Goal: Task Accomplishment & Management: Use online tool/utility

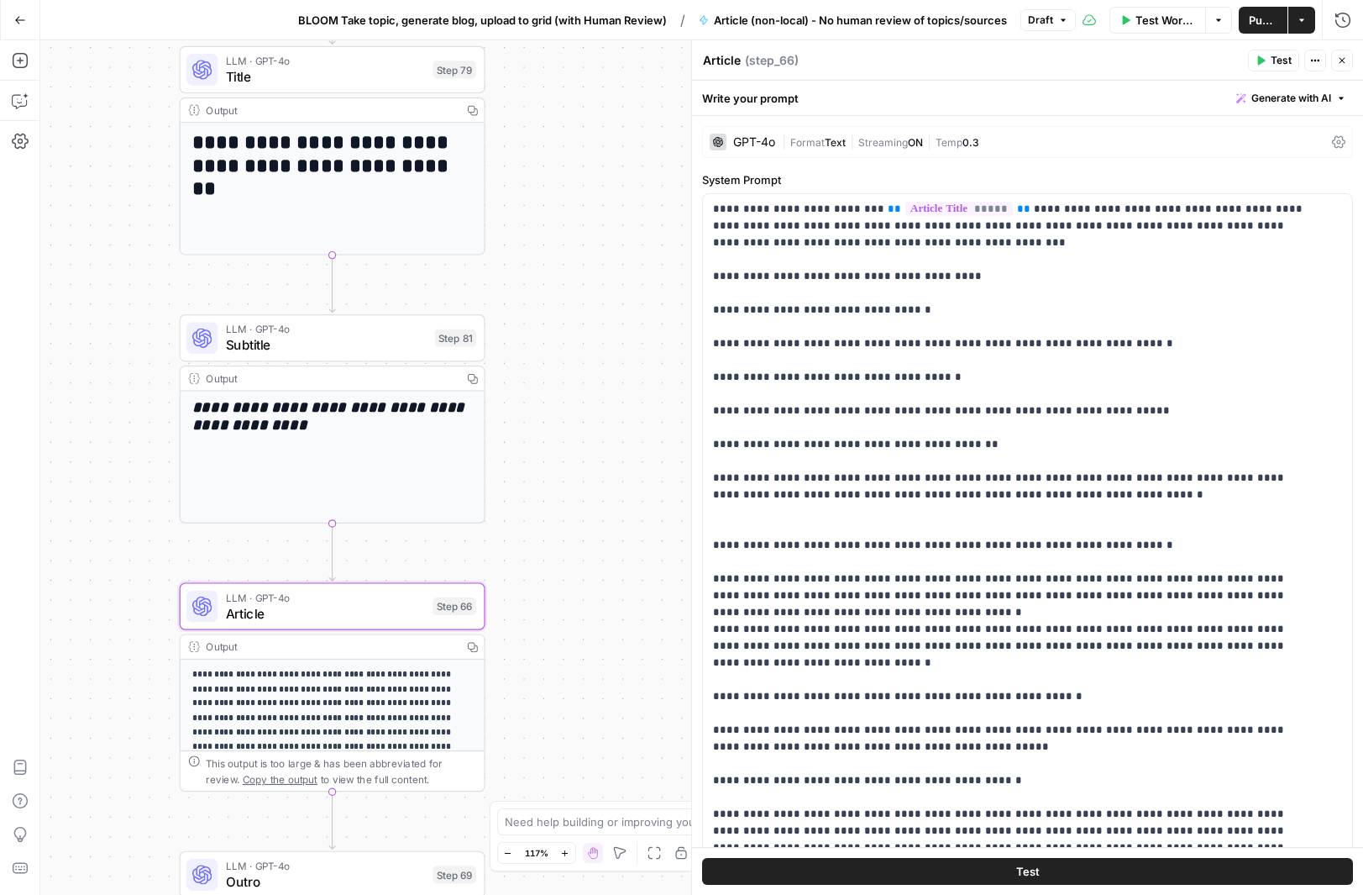
scroll to position [552, 0]
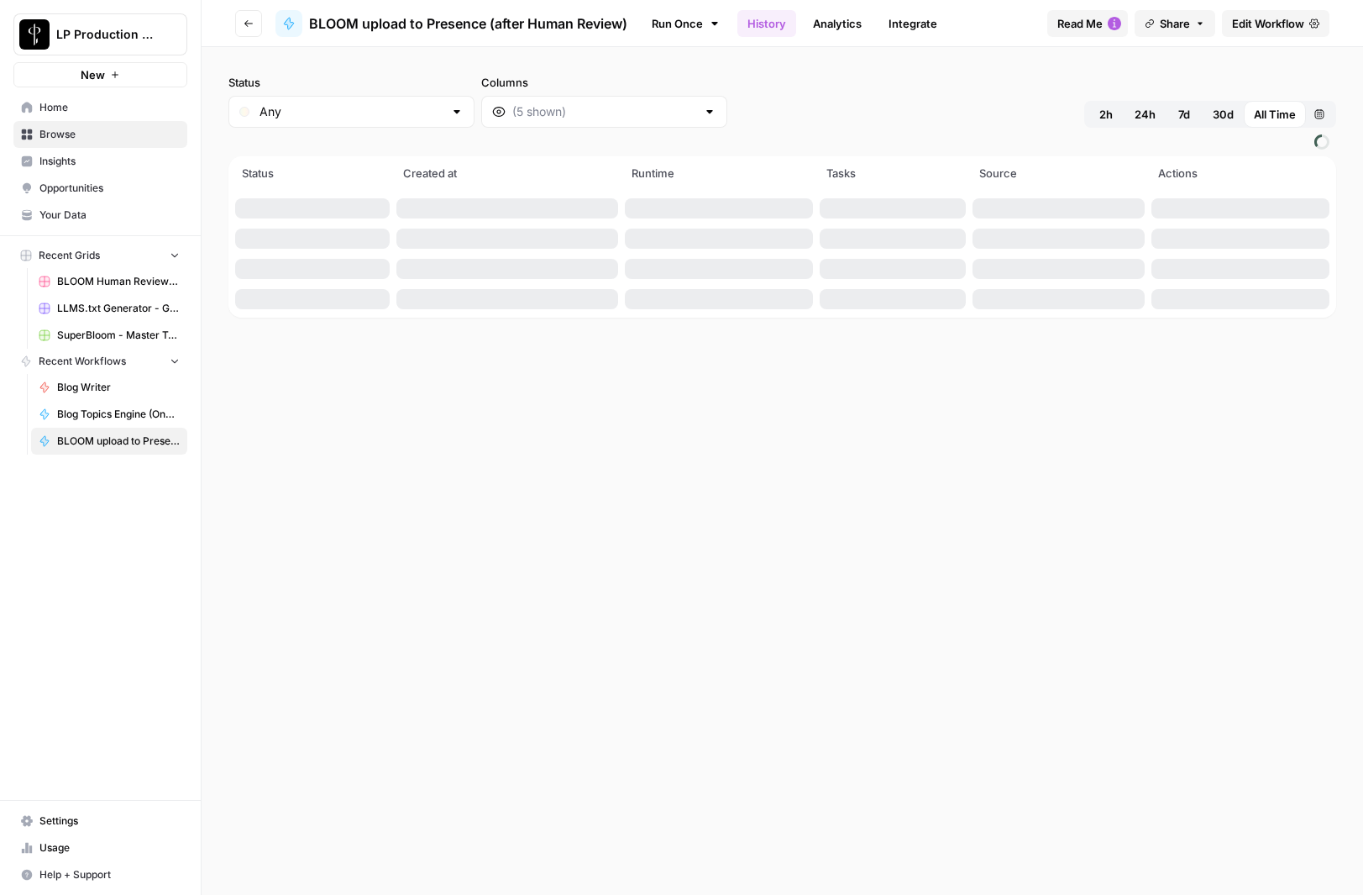
click at [50, 134] on span "Browse" at bounding box center [109, 134] width 140 height 15
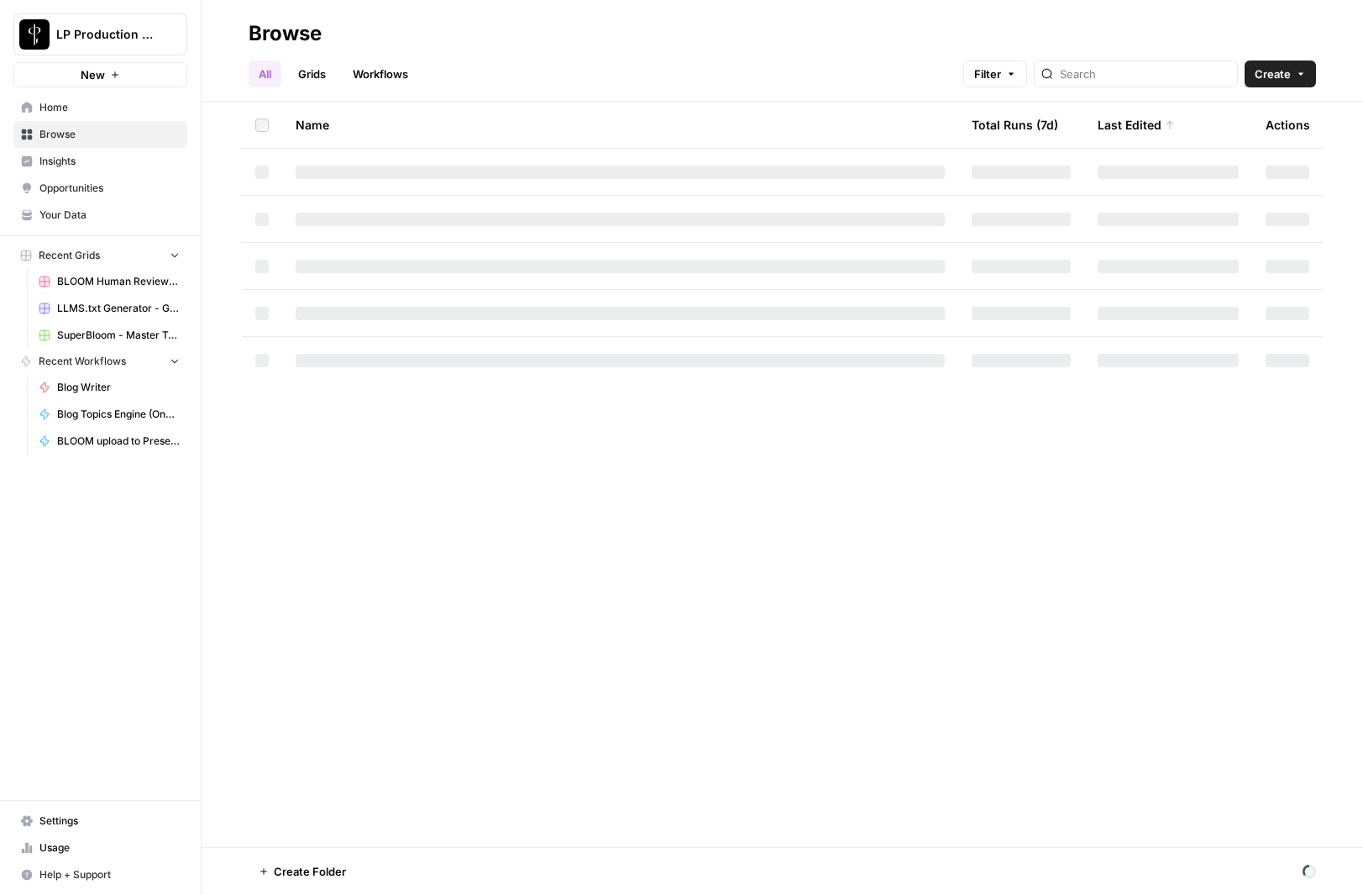
click at [380, 73] on link "Workflows" at bounding box center [381, 73] width 76 height 27
click at [1180, 79] on input "search" at bounding box center [1160, 74] width 171 height 17
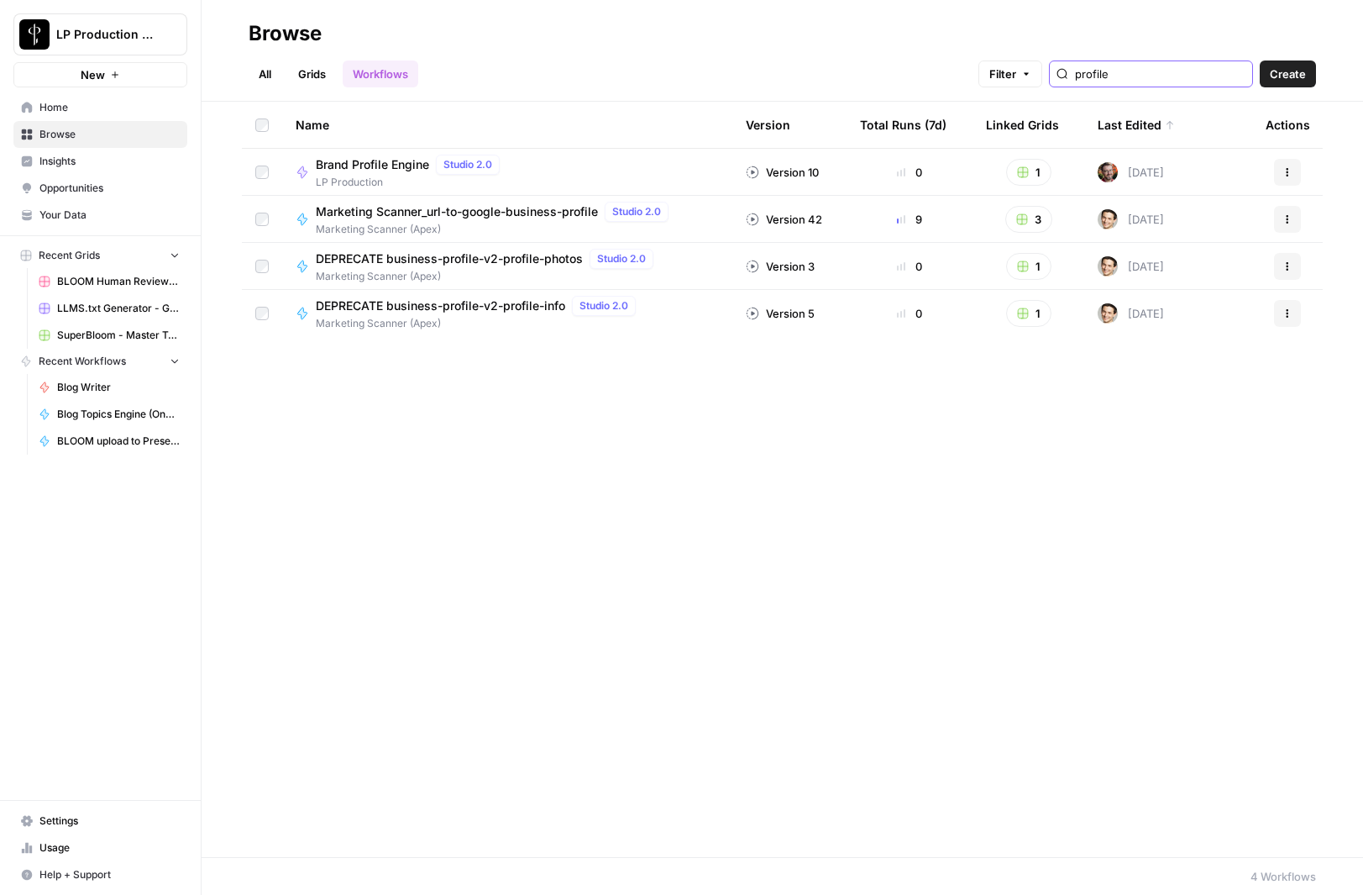
type input "profile"
click at [382, 179] on span "LP Production" at bounding box center [411, 182] width 191 height 15
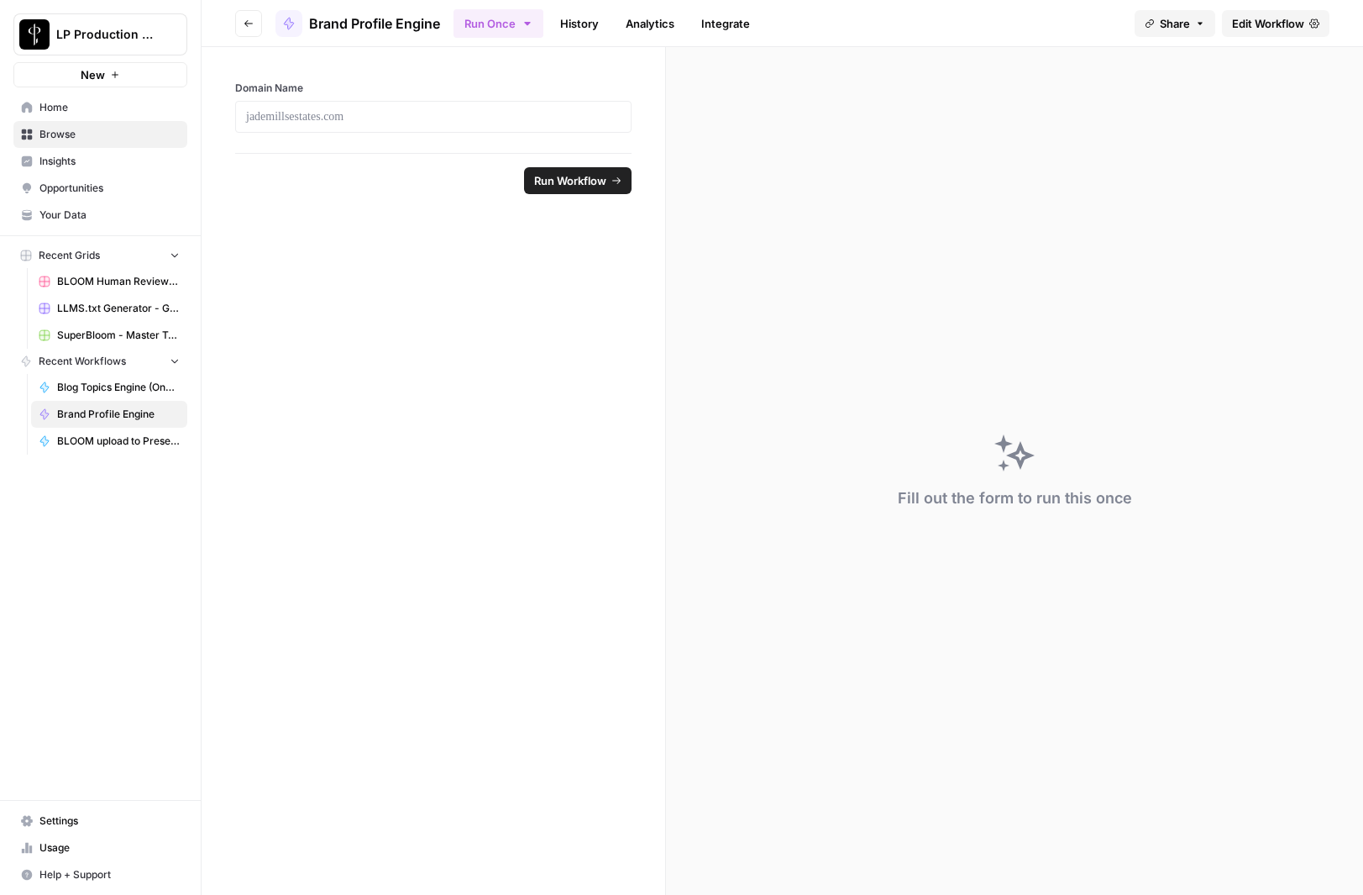
drag, startPoint x: 1280, startPoint y: 24, endPoint x: 1083, endPoint y: 118, distance: 217.9
click at [1281, 24] on span "Edit Workflow" at bounding box center [1268, 23] width 72 height 17
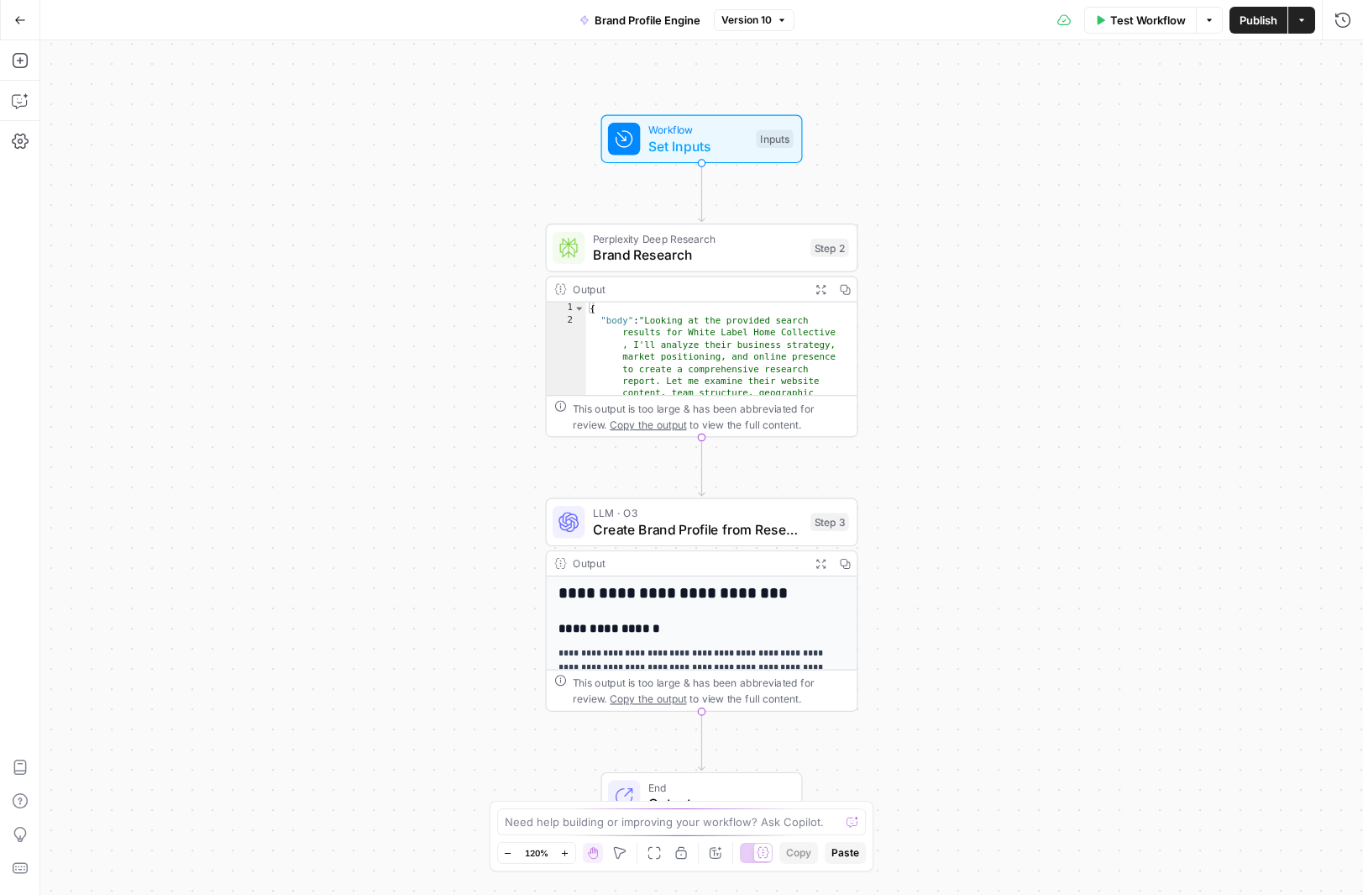
click at [25, 16] on button "Go Back" at bounding box center [20, 20] width 30 height 30
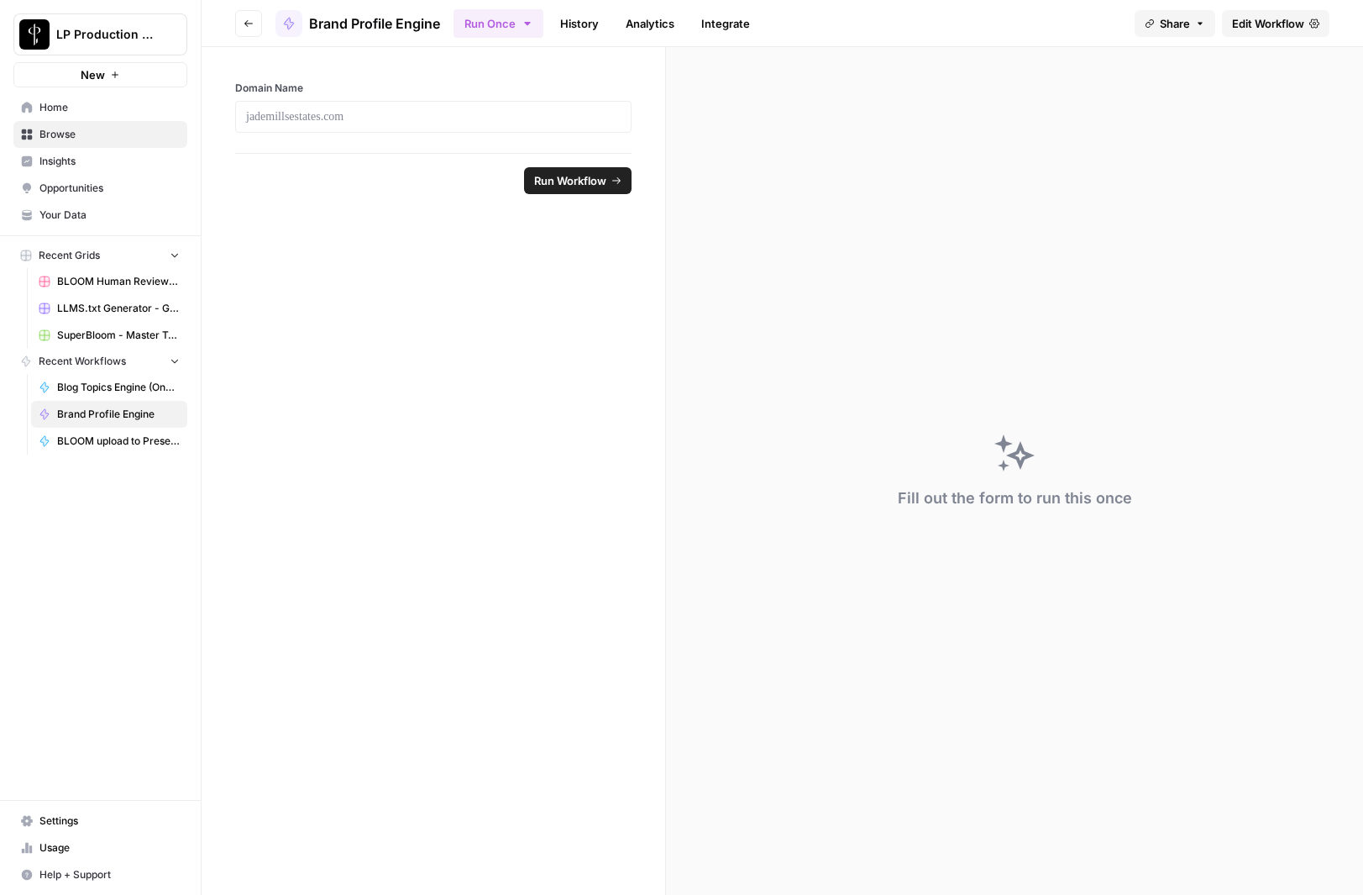
click at [583, 24] on link "History" at bounding box center [579, 23] width 59 height 27
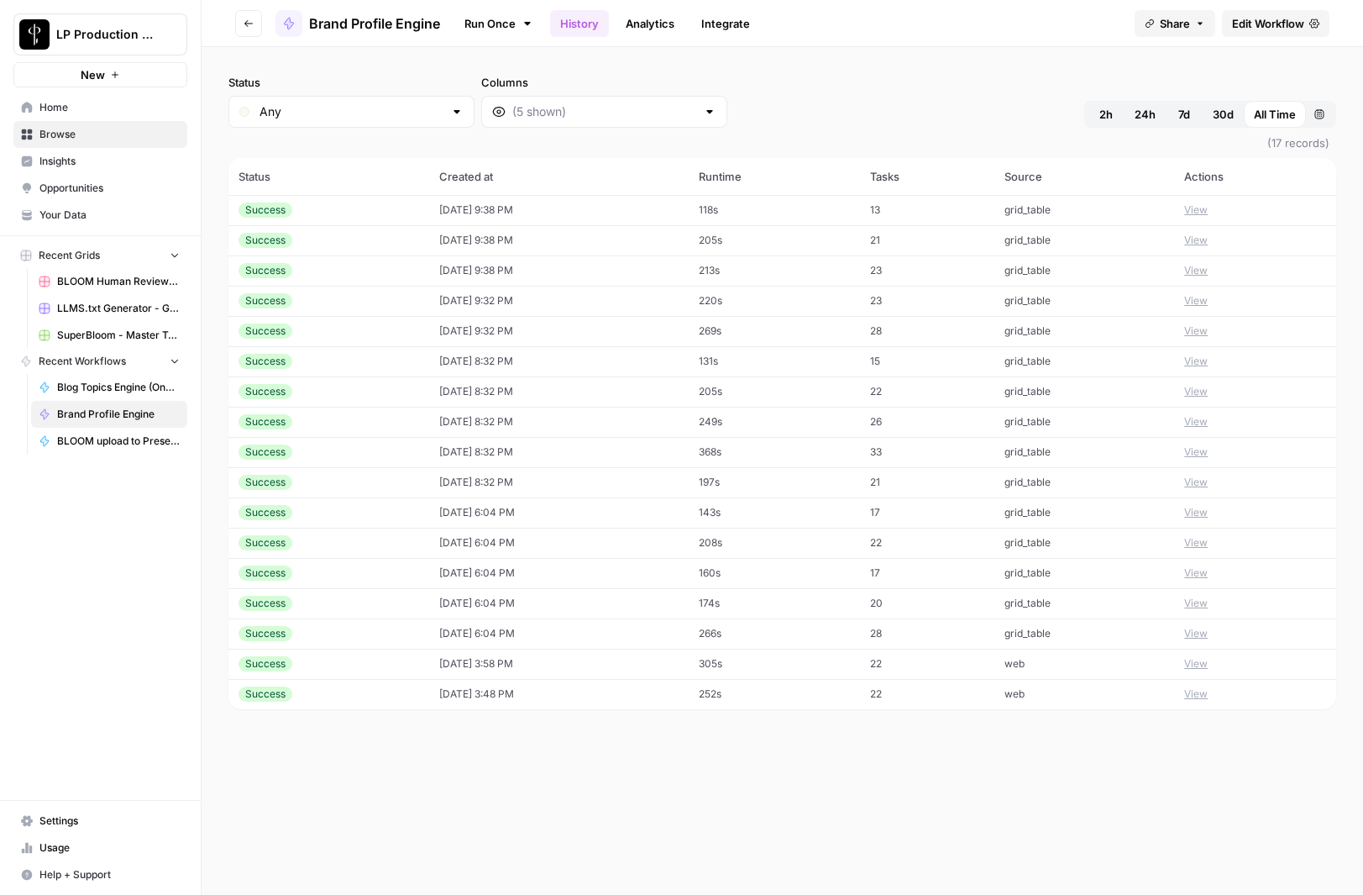
click at [1208, 269] on button "View" at bounding box center [1196, 270] width 24 height 15
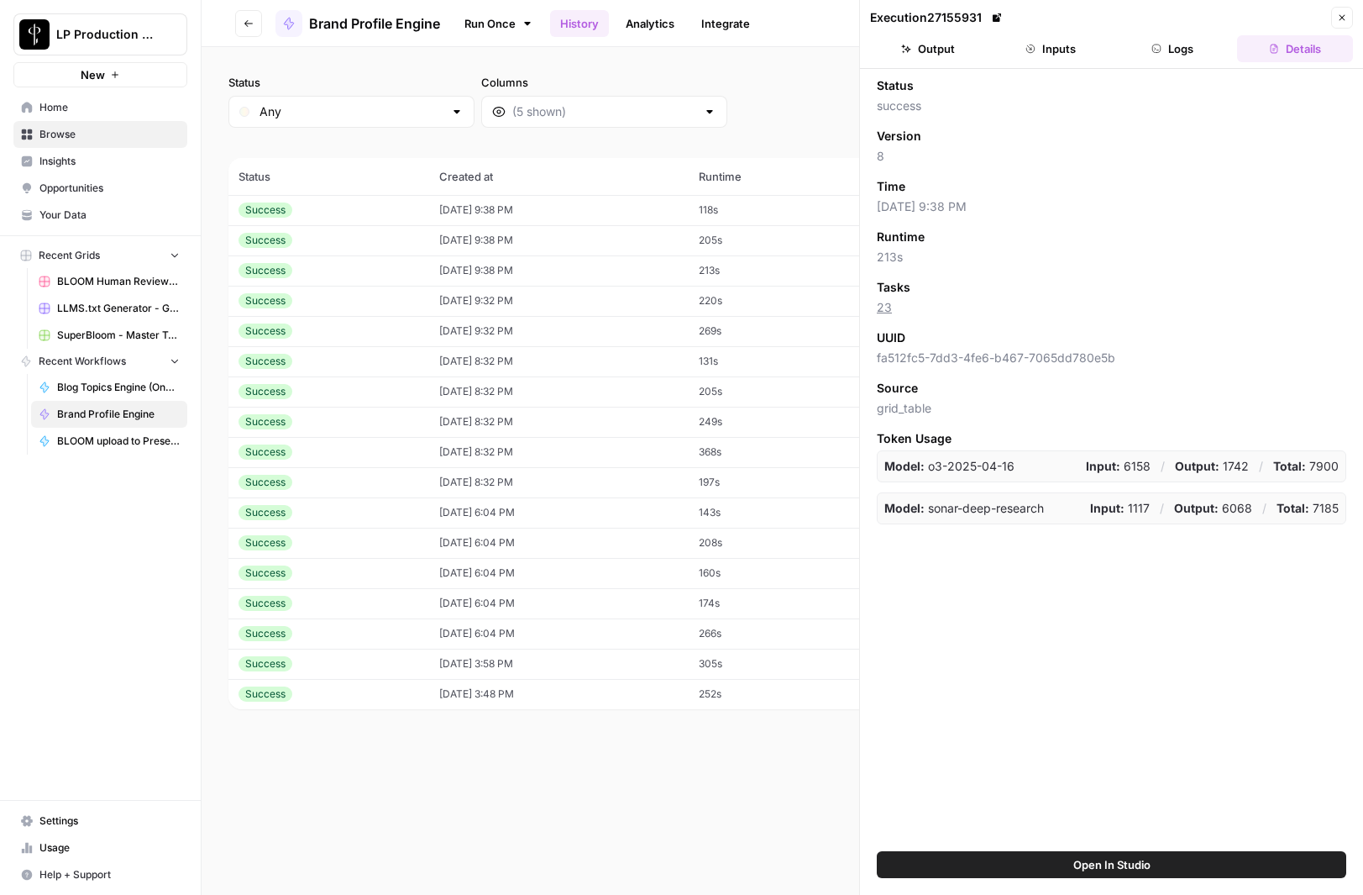
click at [952, 51] on button "Output" at bounding box center [928, 48] width 116 height 27
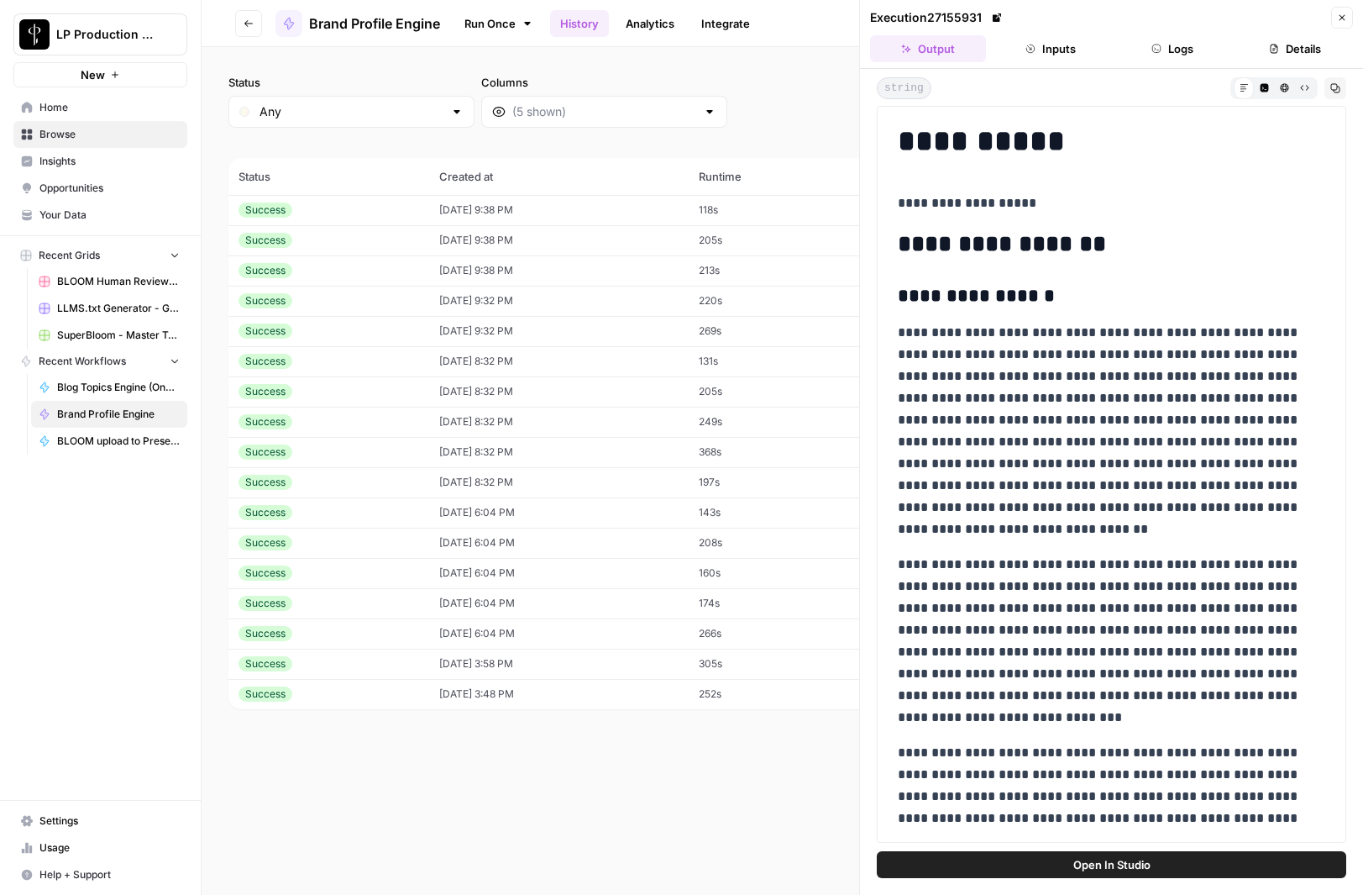
click at [1343, 17] on icon "button" at bounding box center [1342, 18] width 10 height 10
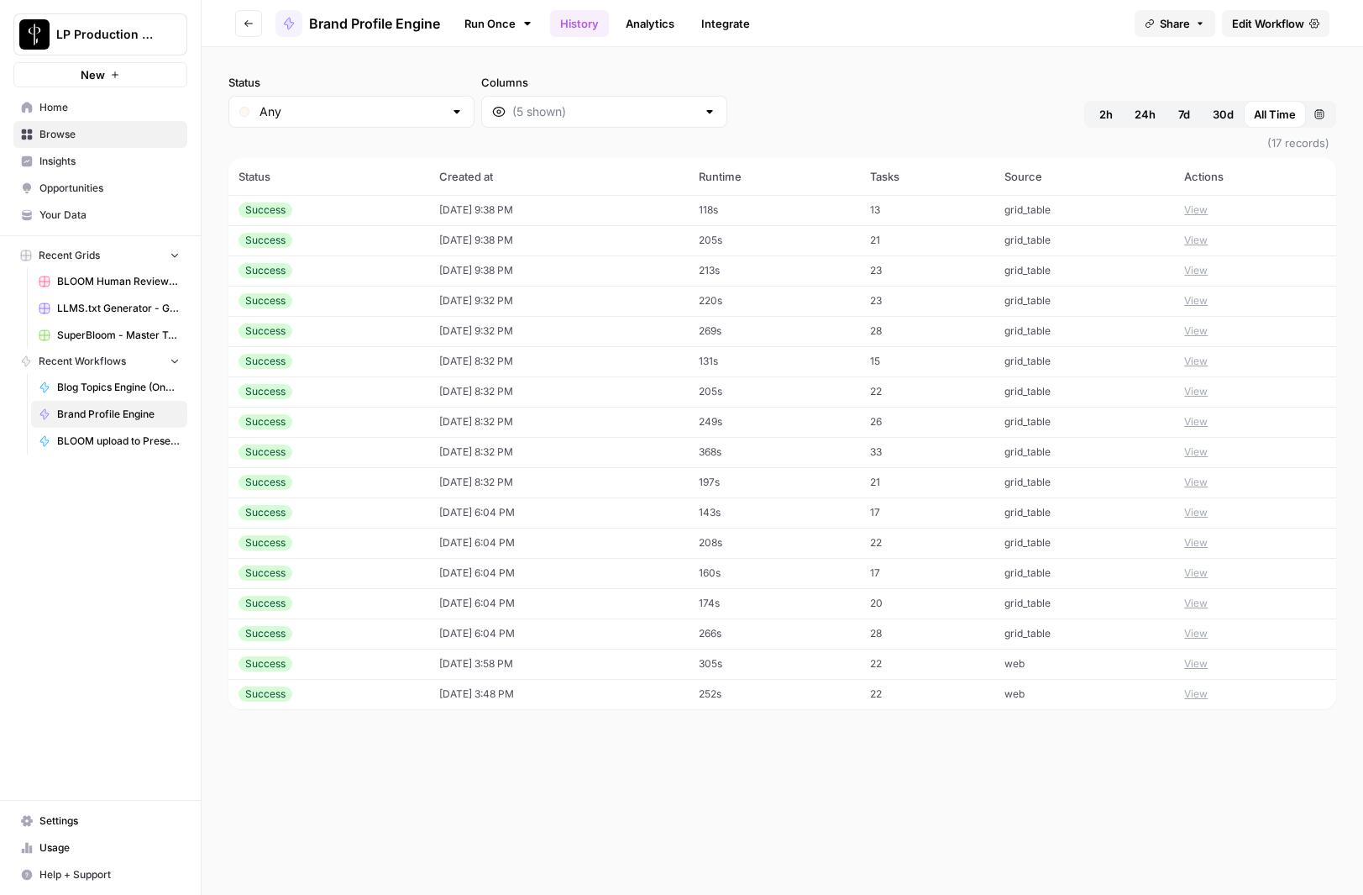
click at [1206, 207] on button "View" at bounding box center [1196, 209] width 24 height 15
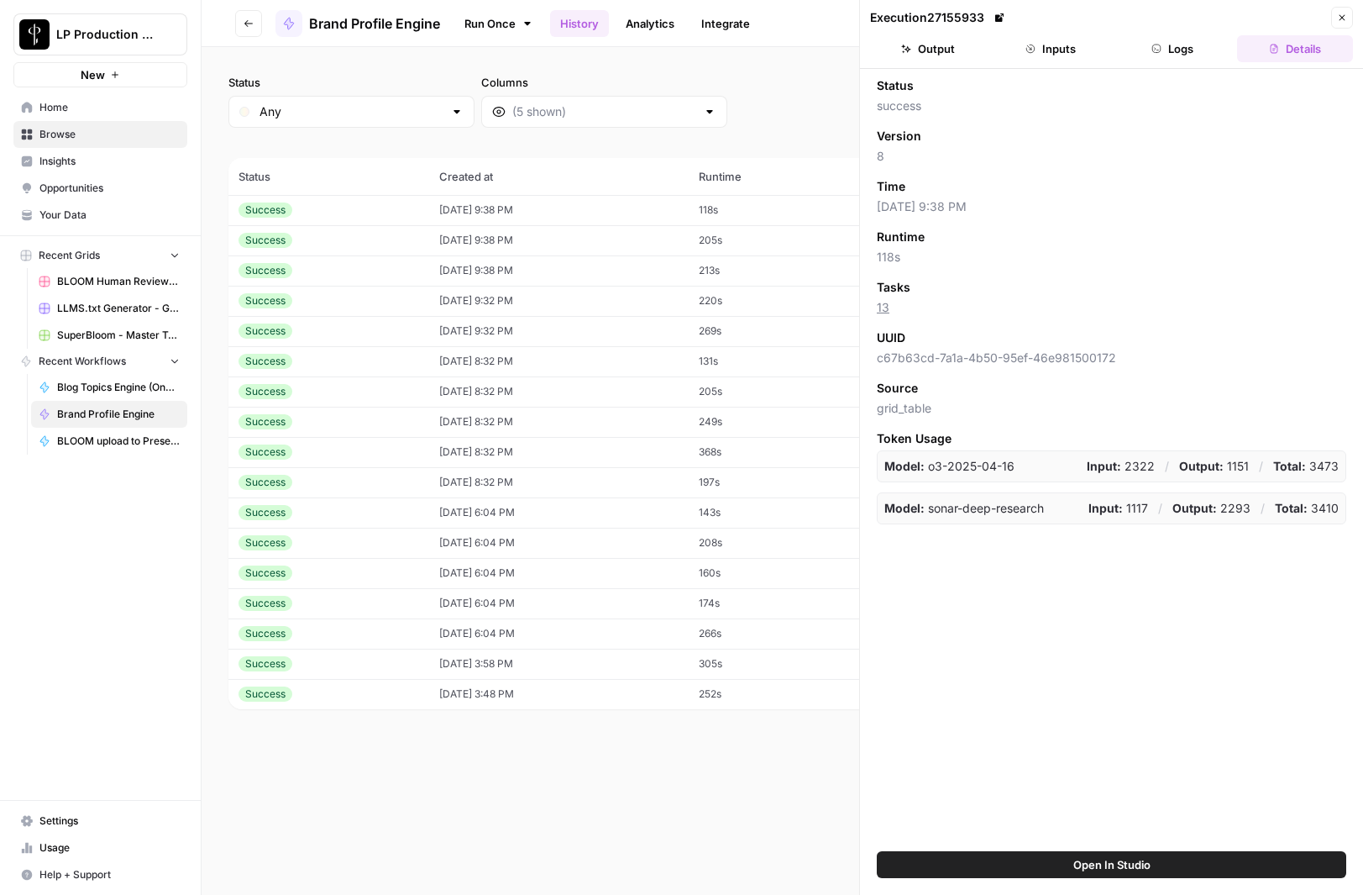
click at [942, 50] on button "Output" at bounding box center [928, 48] width 116 height 27
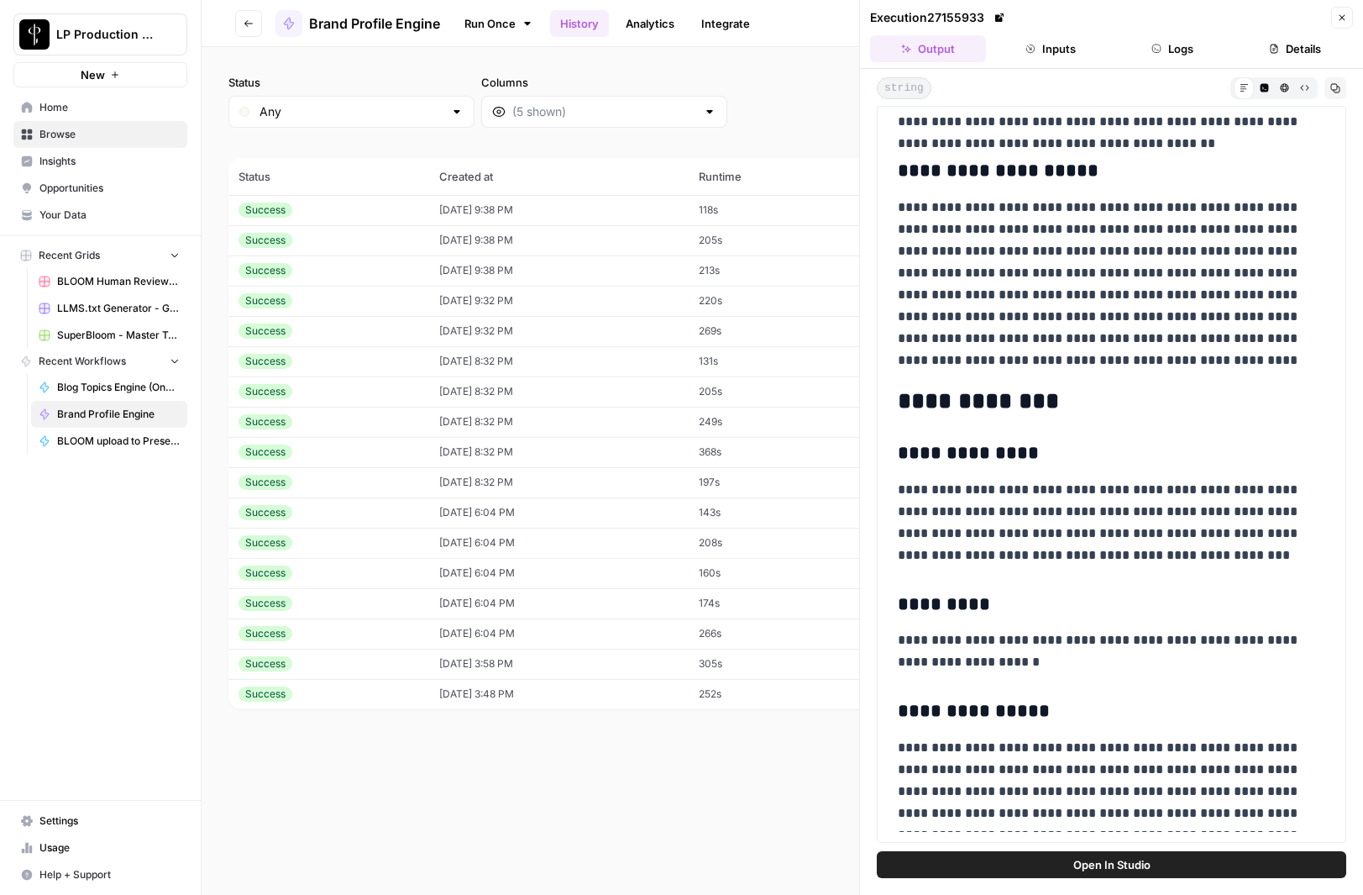
scroll to position [2103, 0]
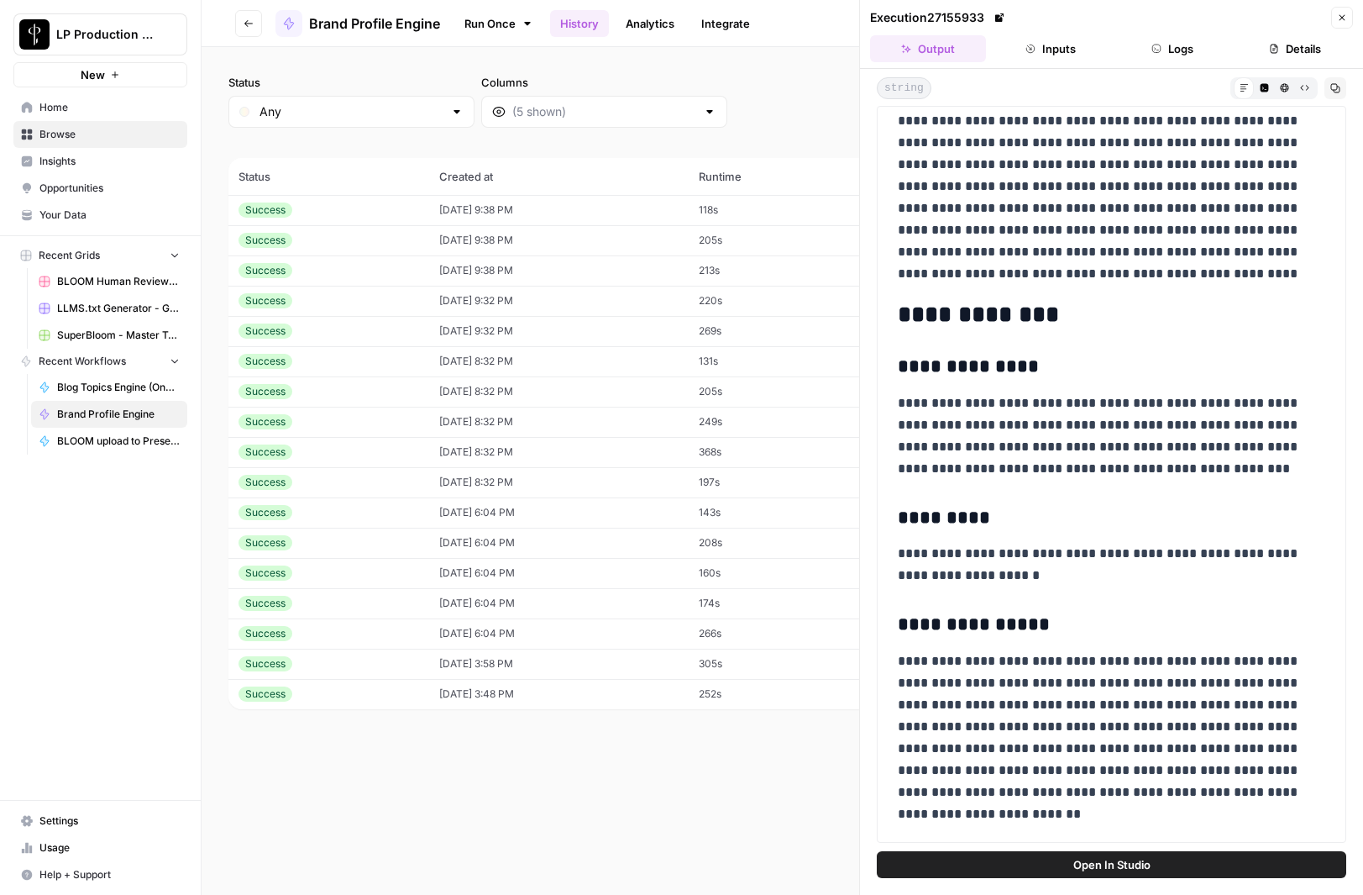
drag, startPoint x: 900, startPoint y: 257, endPoint x: 1076, endPoint y: 837, distance: 605.5
click at [1076, 838] on div "**********" at bounding box center [1112, 474] width 470 height 737
copy div "**********"
